Goal: Check status: Check status

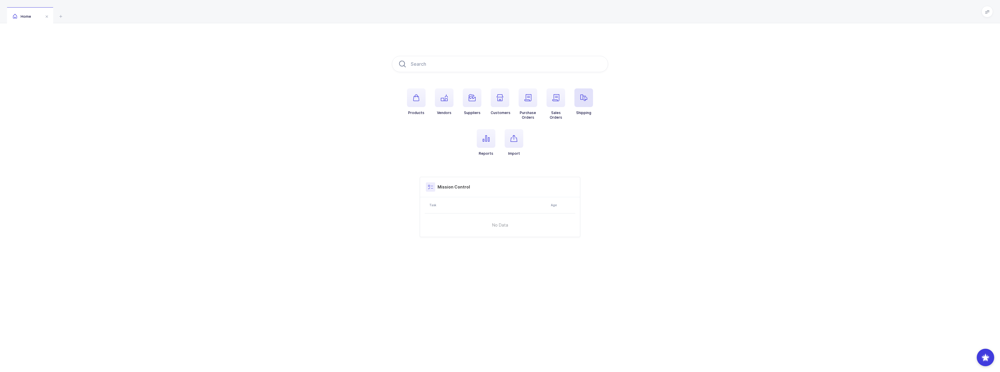
click at [583, 103] on span "button" at bounding box center [584, 97] width 19 height 19
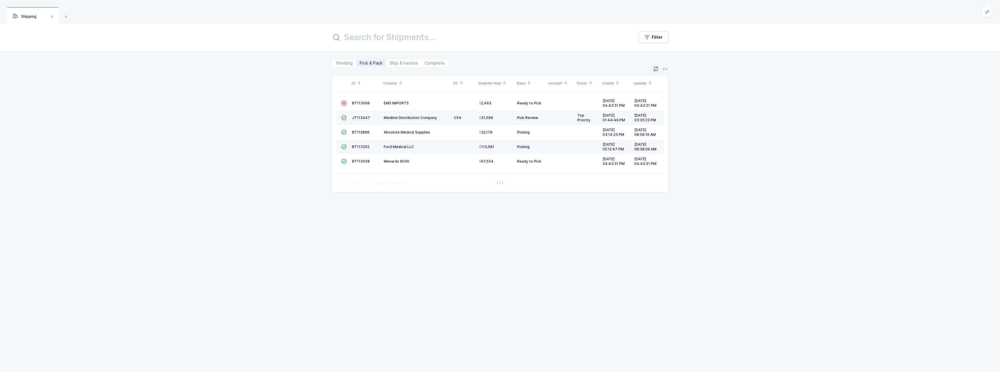
click at [656, 70] on icon at bounding box center [656, 69] width 5 height 5
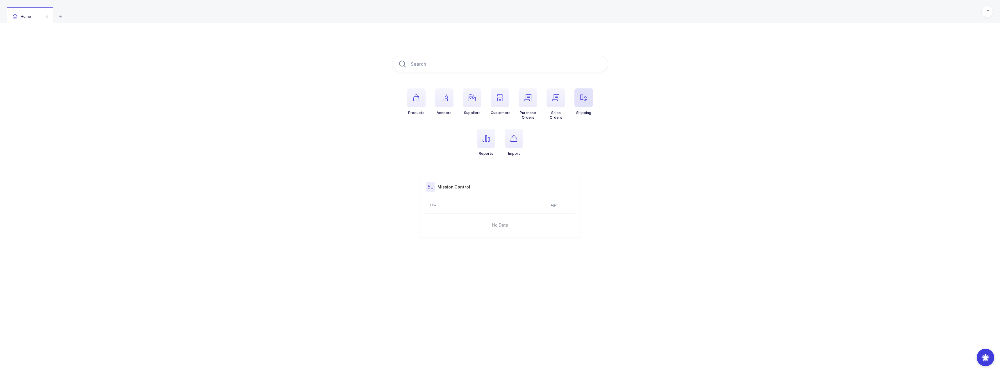
click at [590, 98] on span "button" at bounding box center [584, 97] width 19 height 19
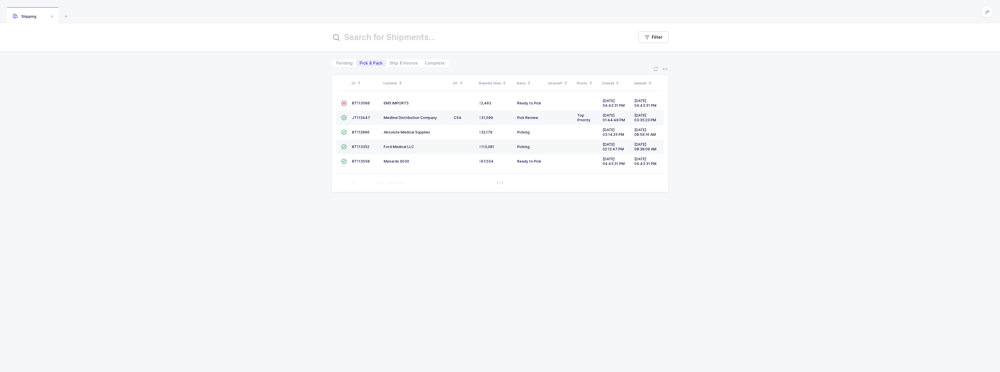
click at [440, 114] on td "Medline Distribution Company" at bounding box center [417, 118] width 70 height 15
click at [441, 122] on td "Medline Distribution Company" at bounding box center [417, 118] width 70 height 15
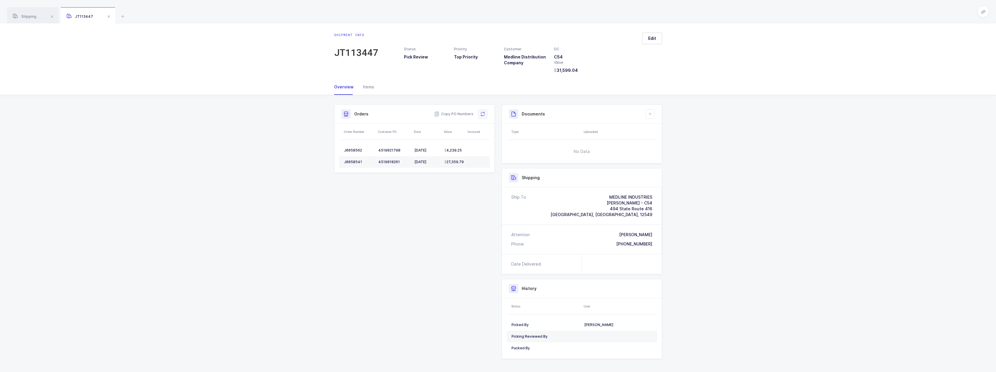
click at [482, 116] on icon at bounding box center [482, 114] width 5 height 5
